Goal: Check status: Check status

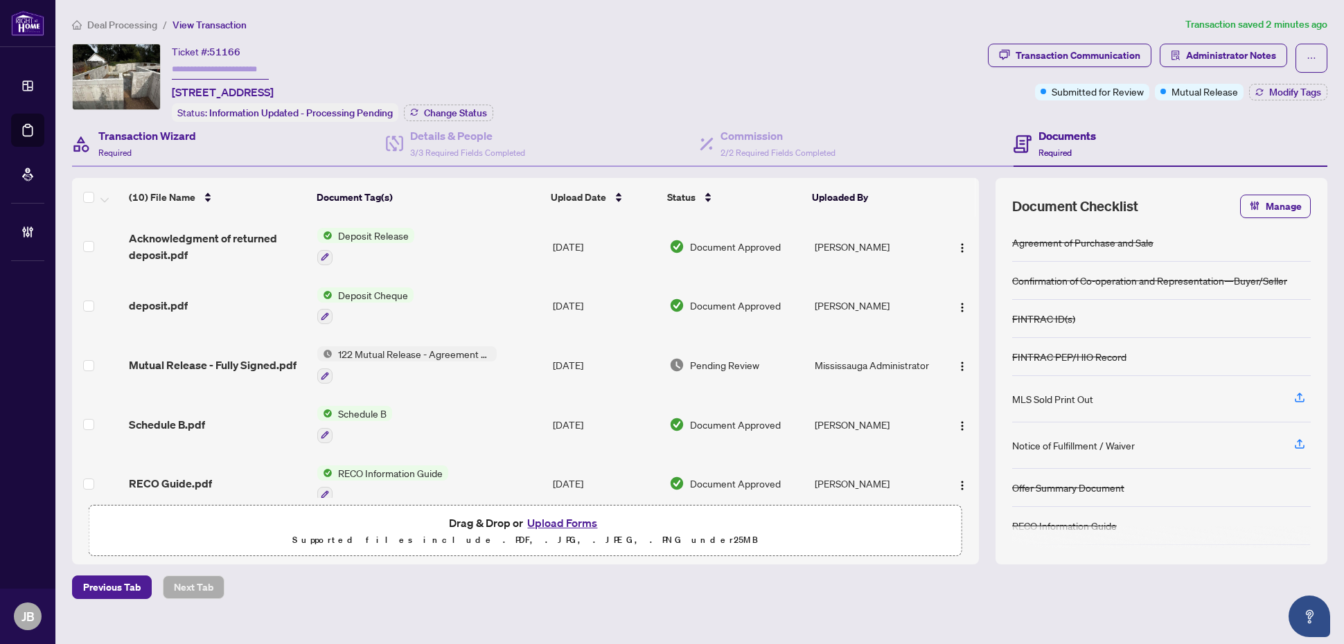
click at [260, 146] on div "Transaction Wizard Required" at bounding box center [229, 144] width 314 height 45
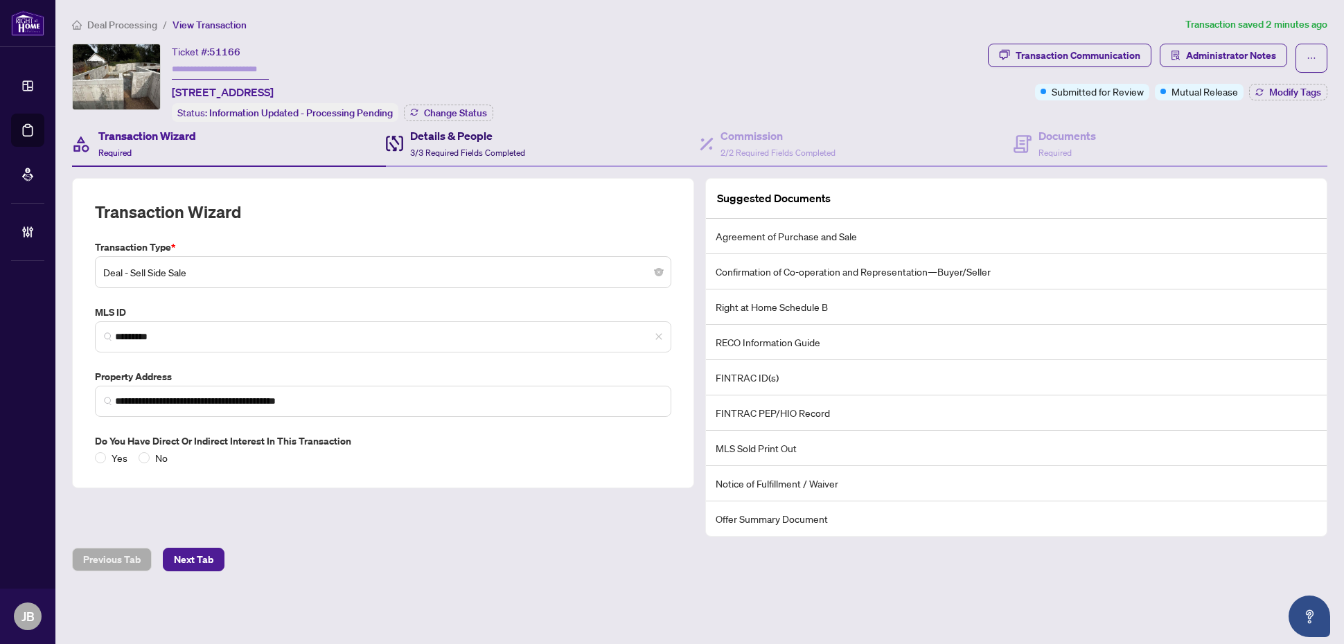
click at [503, 148] on span "3/3 Required Fields Completed" at bounding box center [467, 153] width 115 height 10
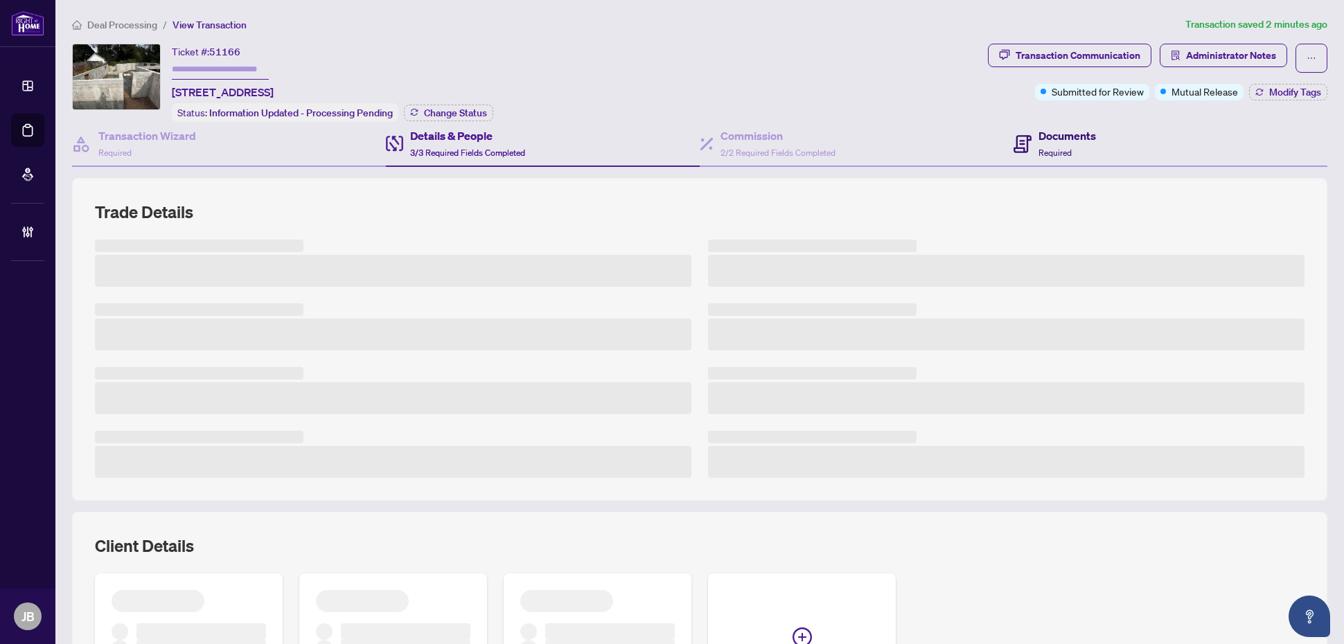
drag, startPoint x: 1082, startPoint y: 146, endPoint x: 749, endPoint y: 88, distance: 338.2
click at [1084, 146] on div "Documents Required" at bounding box center [1066, 143] width 57 height 33
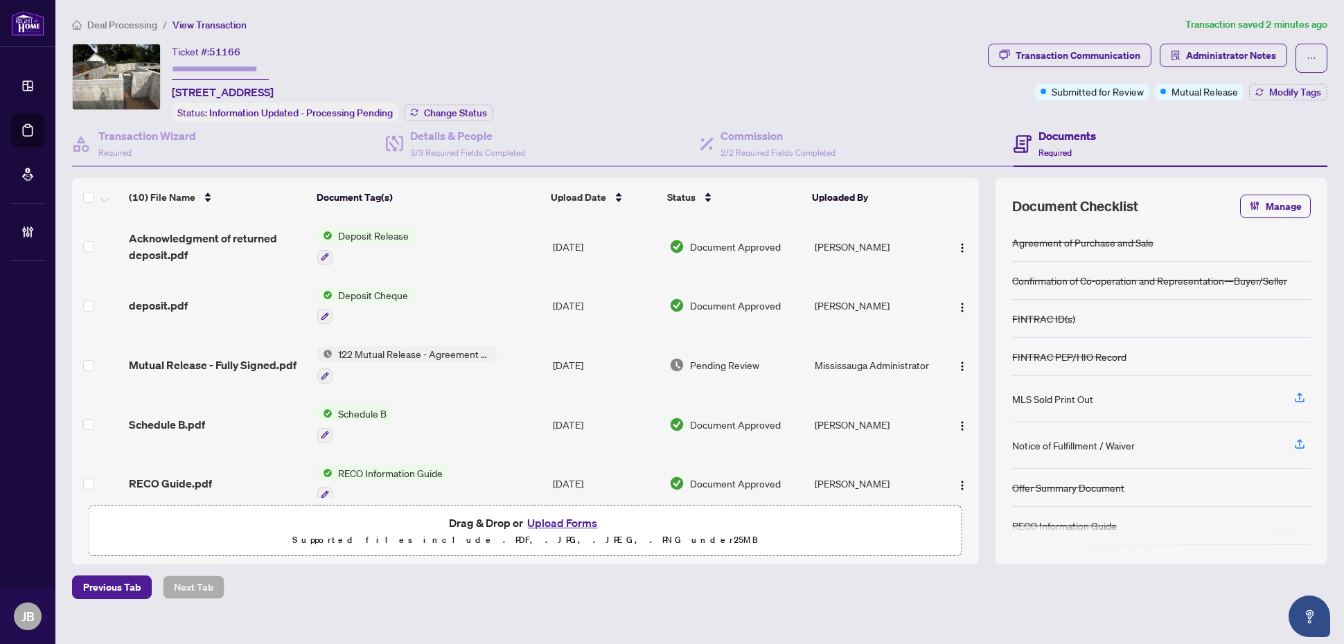
click at [702, 359] on span "Pending Review" at bounding box center [724, 364] width 69 height 15
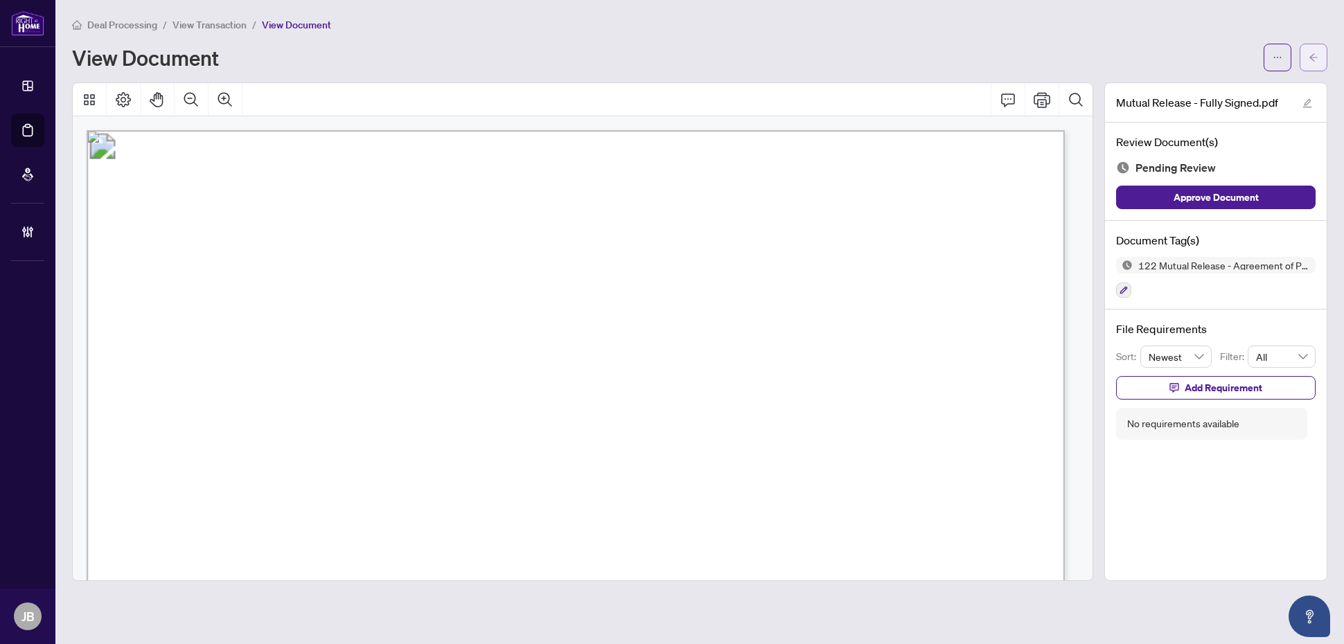
click at [1312, 60] on icon "arrow-left" at bounding box center [1313, 58] width 10 height 10
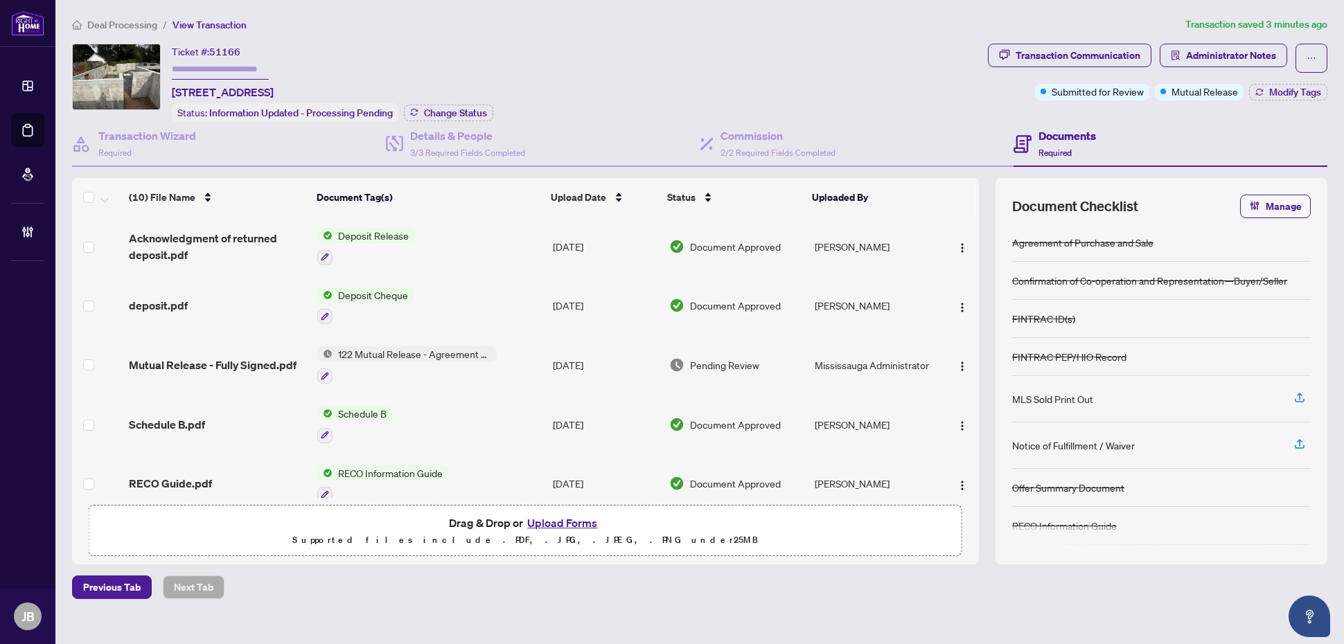
click at [708, 244] on span "Document Approved" at bounding box center [735, 246] width 91 height 15
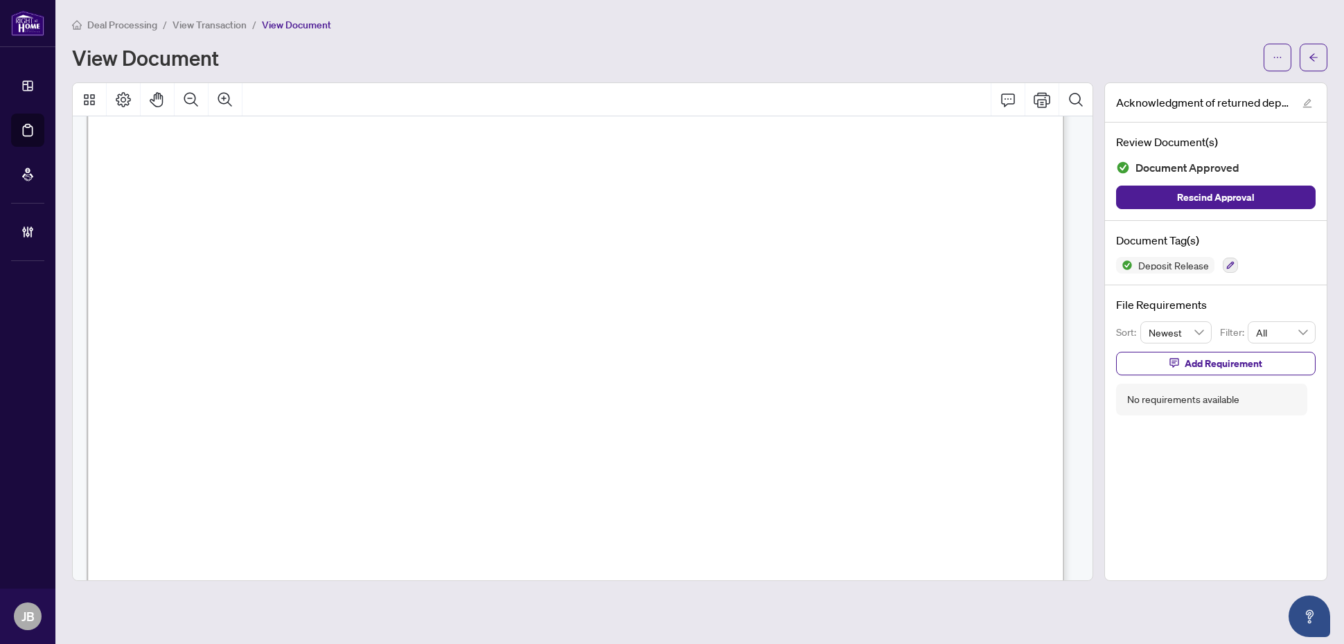
scroll to position [693, 0]
click at [1312, 54] on icon "arrow-left" at bounding box center [1313, 57] width 8 height 8
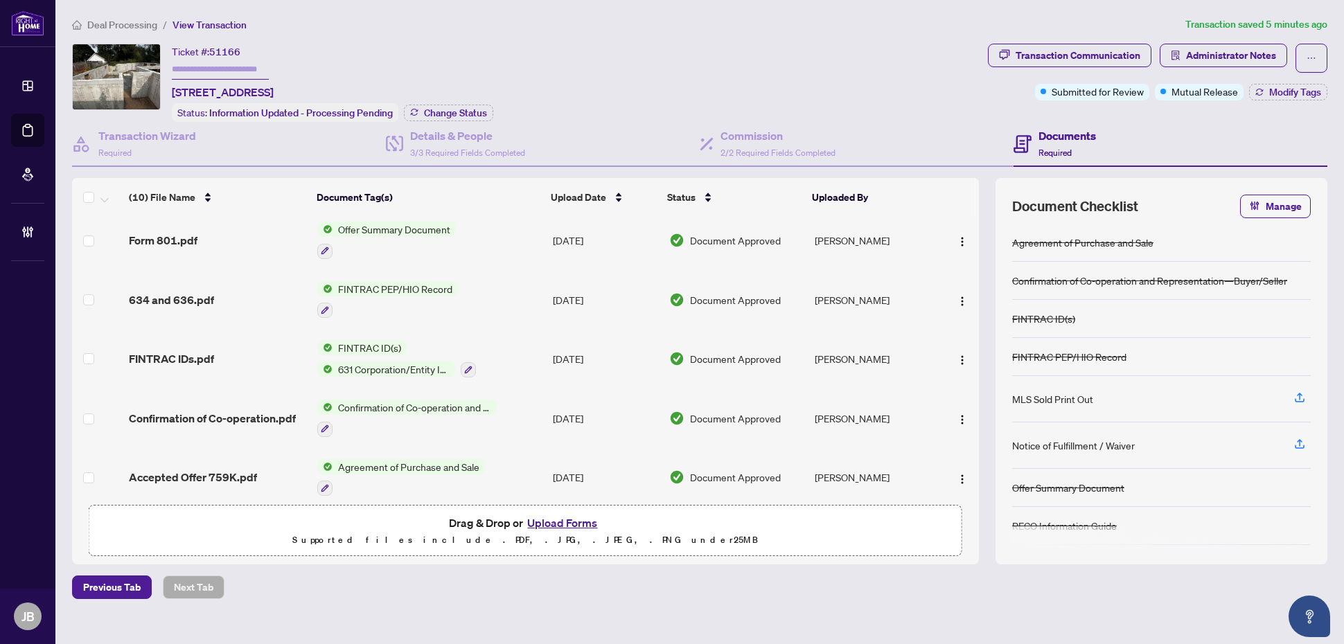
scroll to position [308, 0]
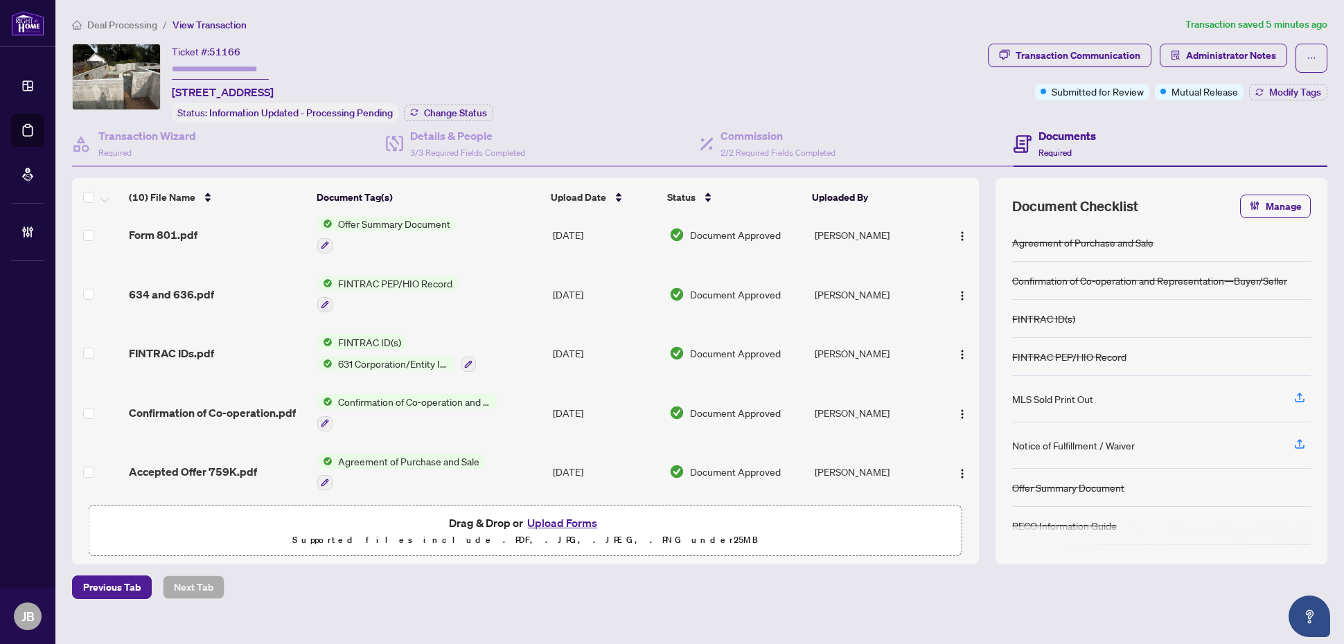
click at [721, 464] on span "Document Approved" at bounding box center [735, 471] width 91 height 15
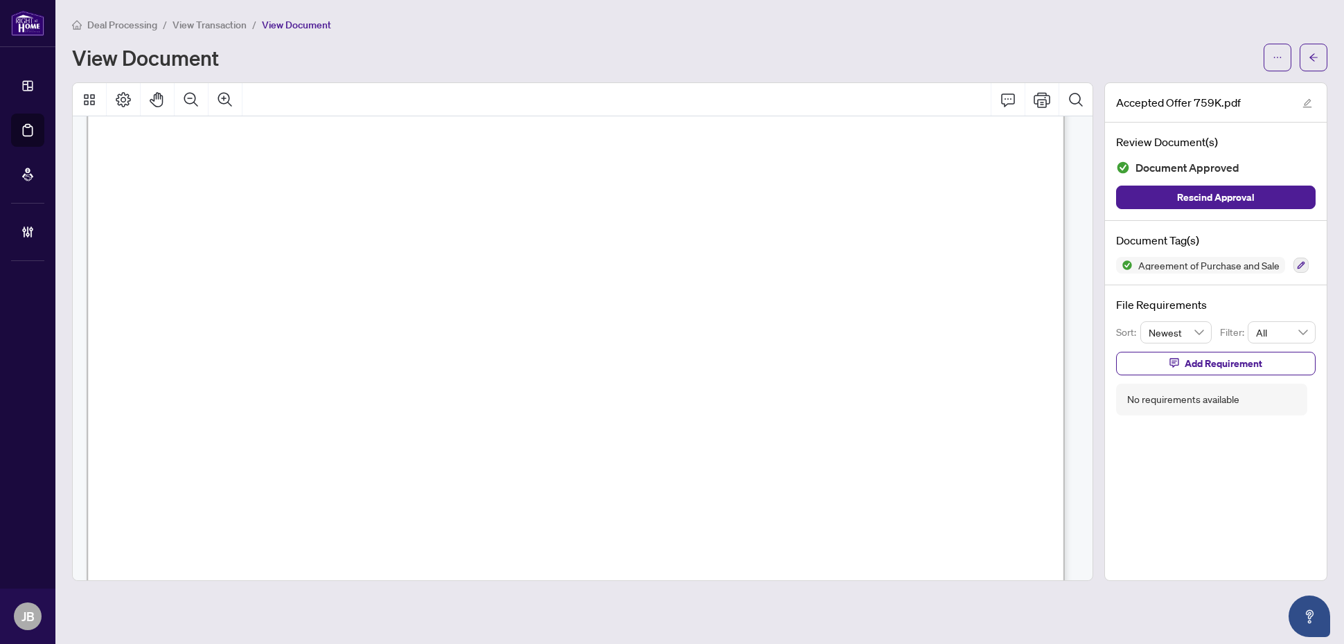
scroll to position [8484, 0]
click at [1312, 53] on icon "arrow-left" at bounding box center [1313, 58] width 10 height 10
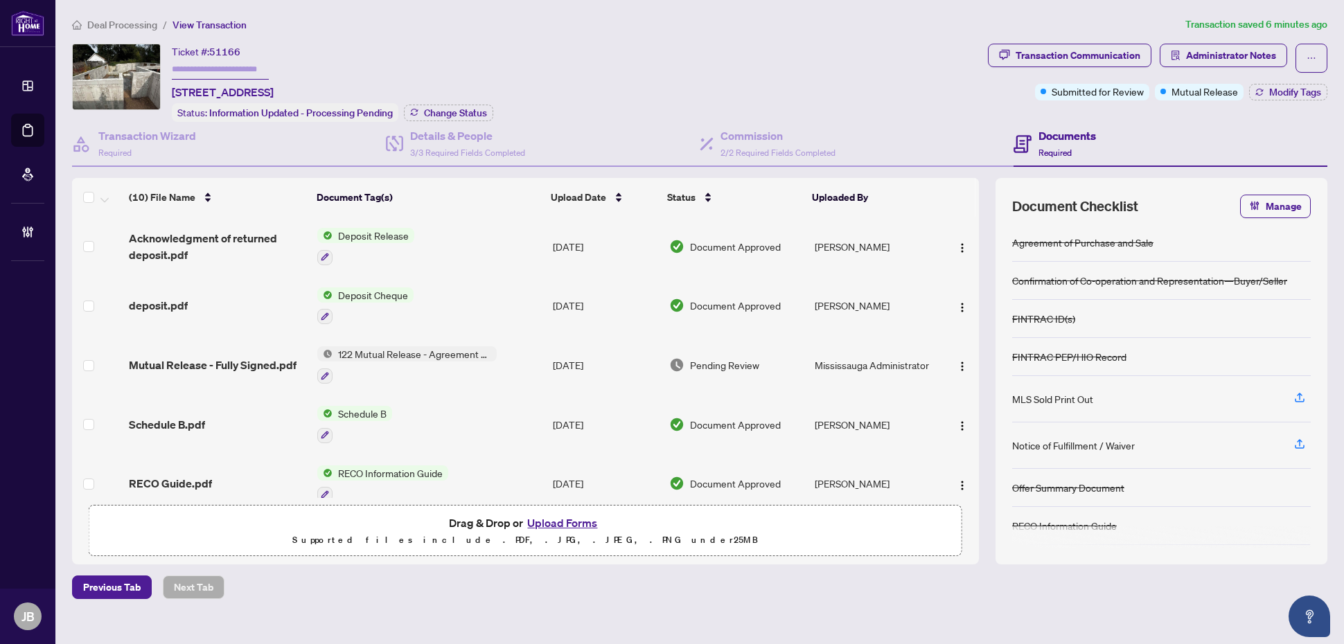
click at [382, 289] on span "Deposit Cheque" at bounding box center [372, 294] width 81 height 15
click at [693, 298] on span "Document Approved" at bounding box center [735, 305] width 91 height 15
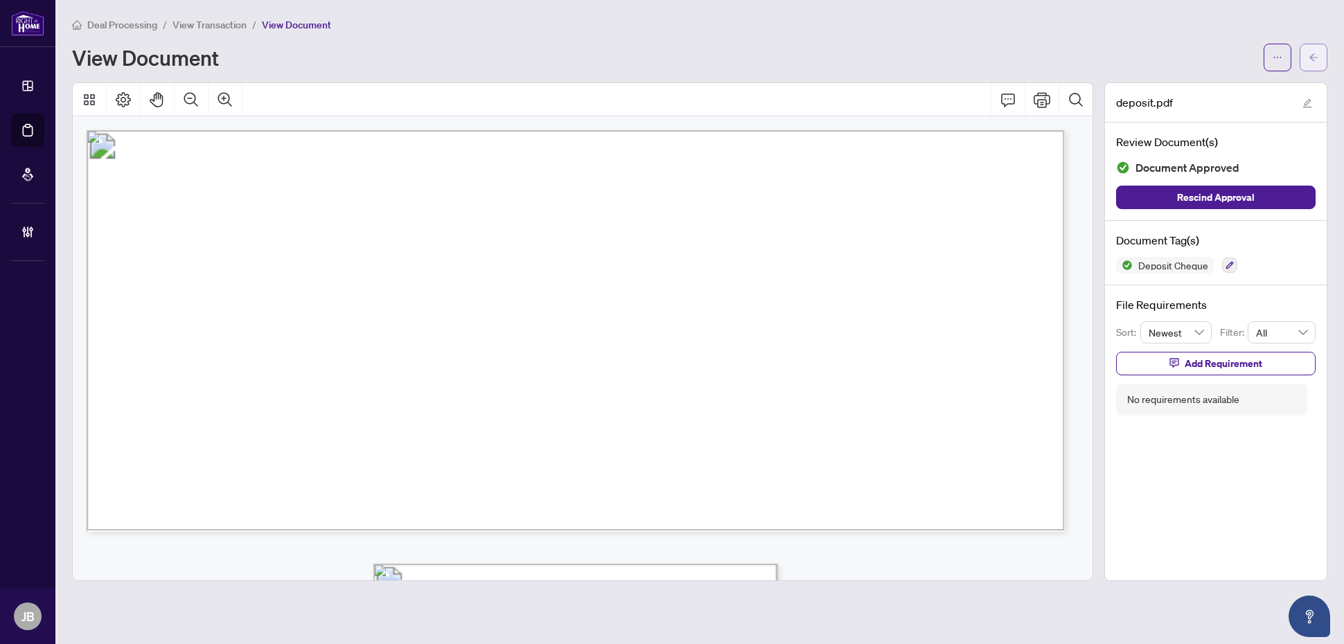
click at [1309, 60] on icon "arrow-left" at bounding box center [1313, 58] width 10 height 10
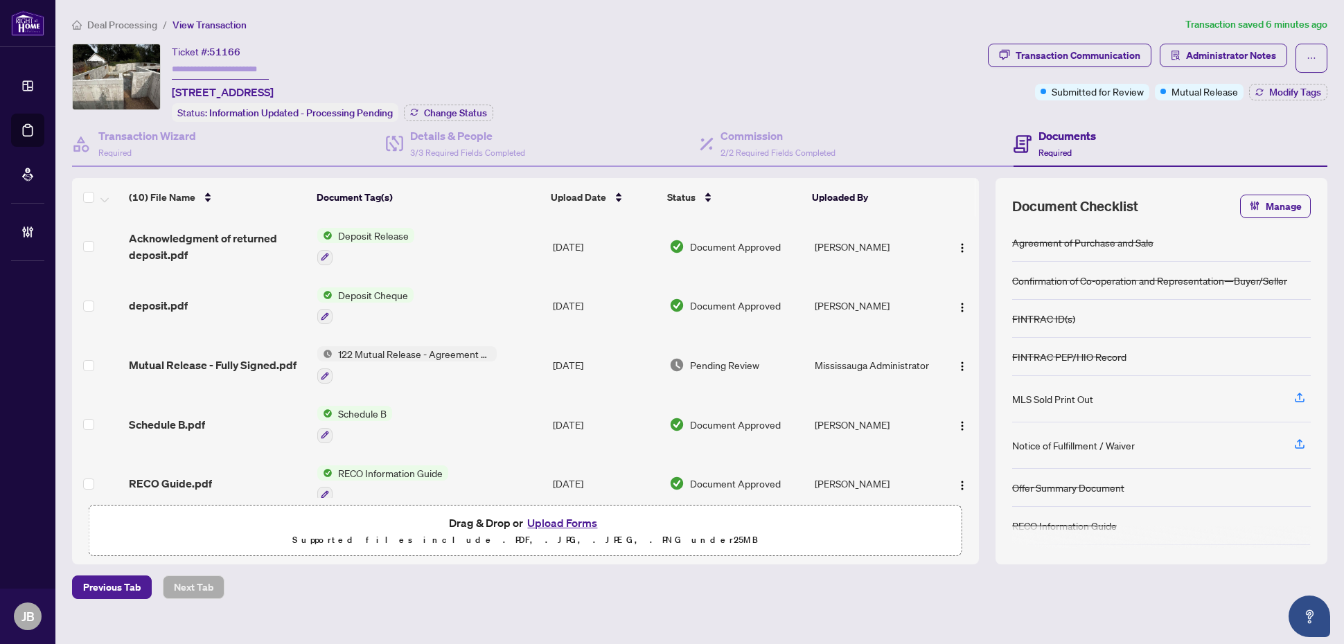
click at [393, 21] on ol "Deal Processing / View Transaction" at bounding box center [625, 25] width 1107 height 16
click at [729, 366] on span "Pending Review" at bounding box center [724, 364] width 69 height 15
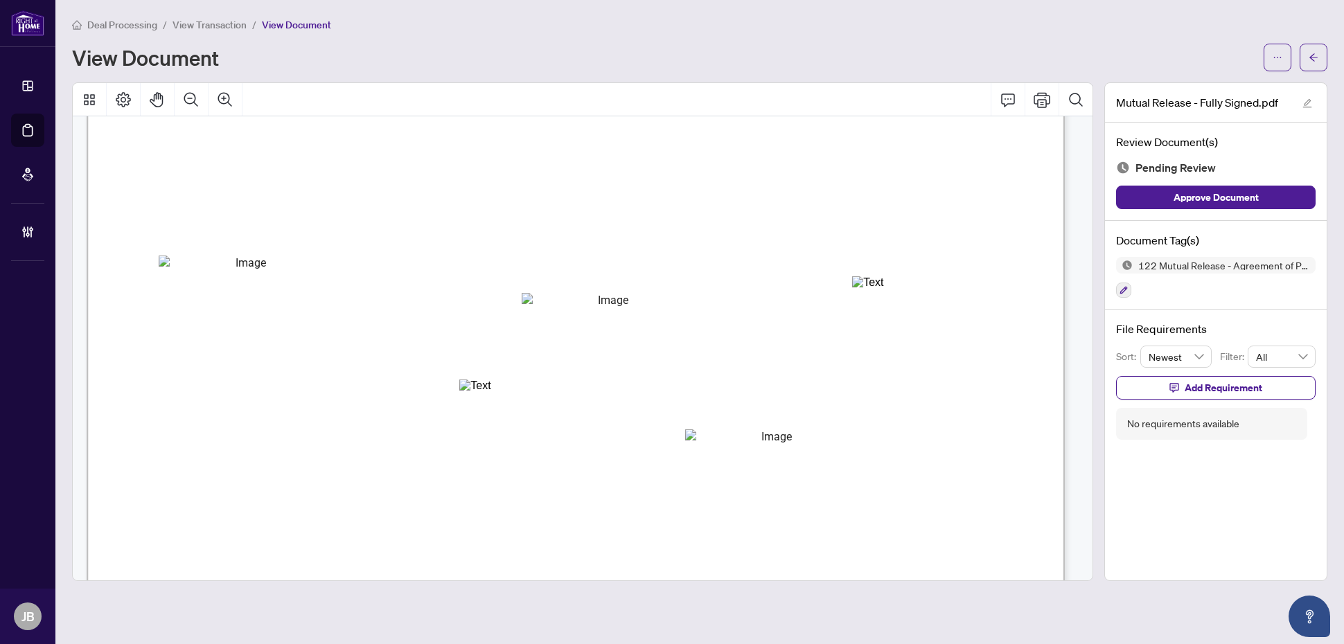
scroll to position [829, 0]
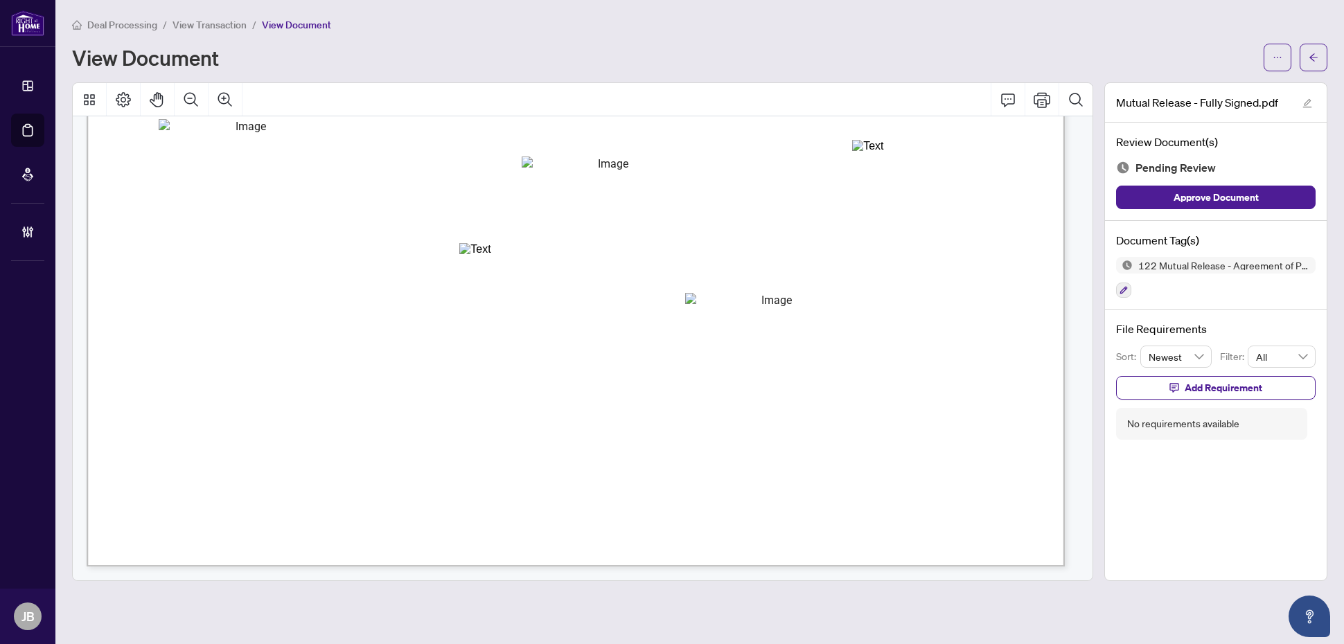
click at [372, 31] on div "Deal Processing / View Transaction / View Document" at bounding box center [699, 25] width 1255 height 16
